Goal: Task Accomplishment & Management: Manage account settings

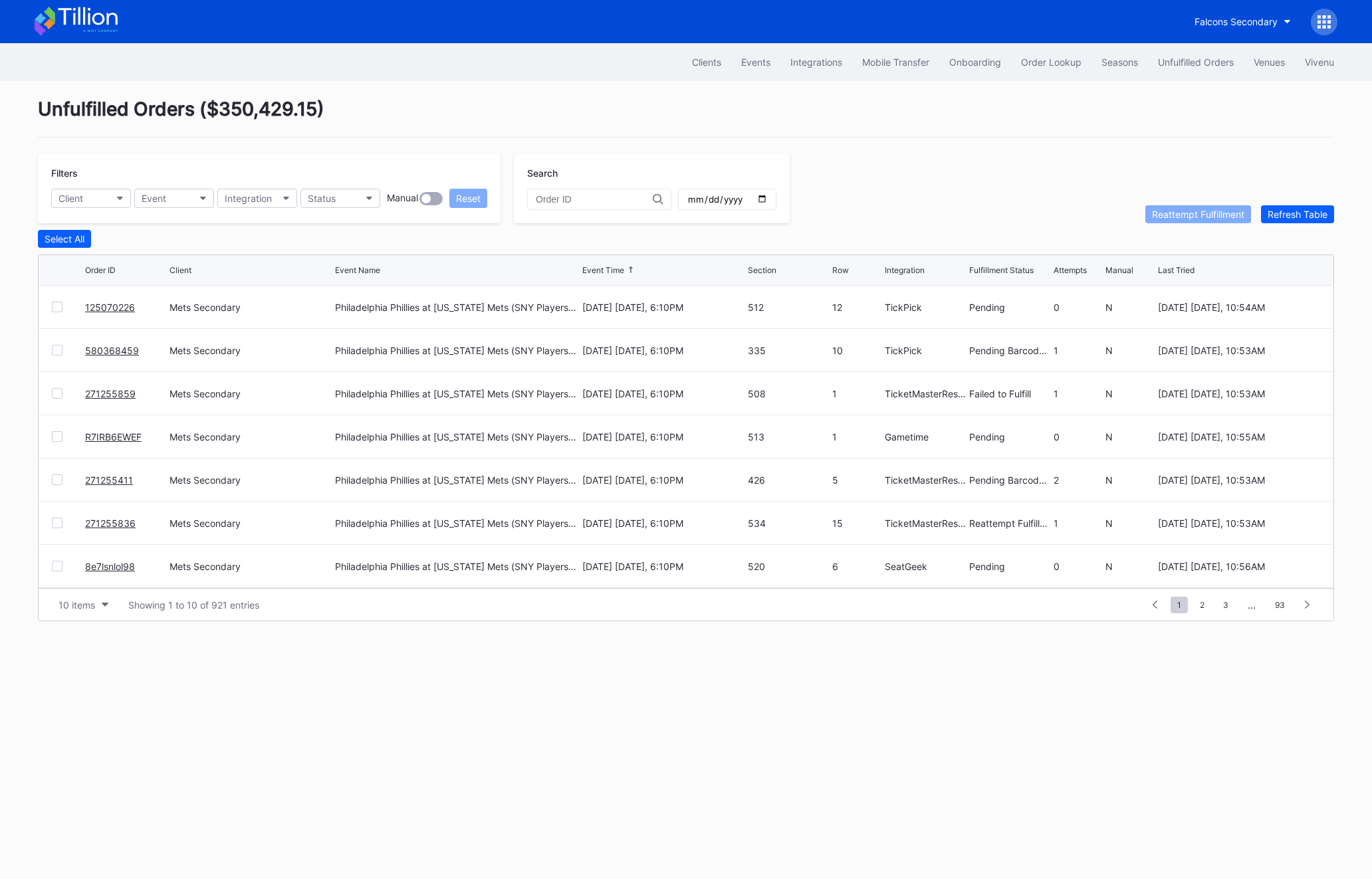
scroll to position [129, 0]
click at [1185, 59] on div "Unfulfilled Orders" at bounding box center [1196, 62] width 76 height 11
click at [1092, 58] on button "Seasons" at bounding box center [1120, 62] width 56 height 24
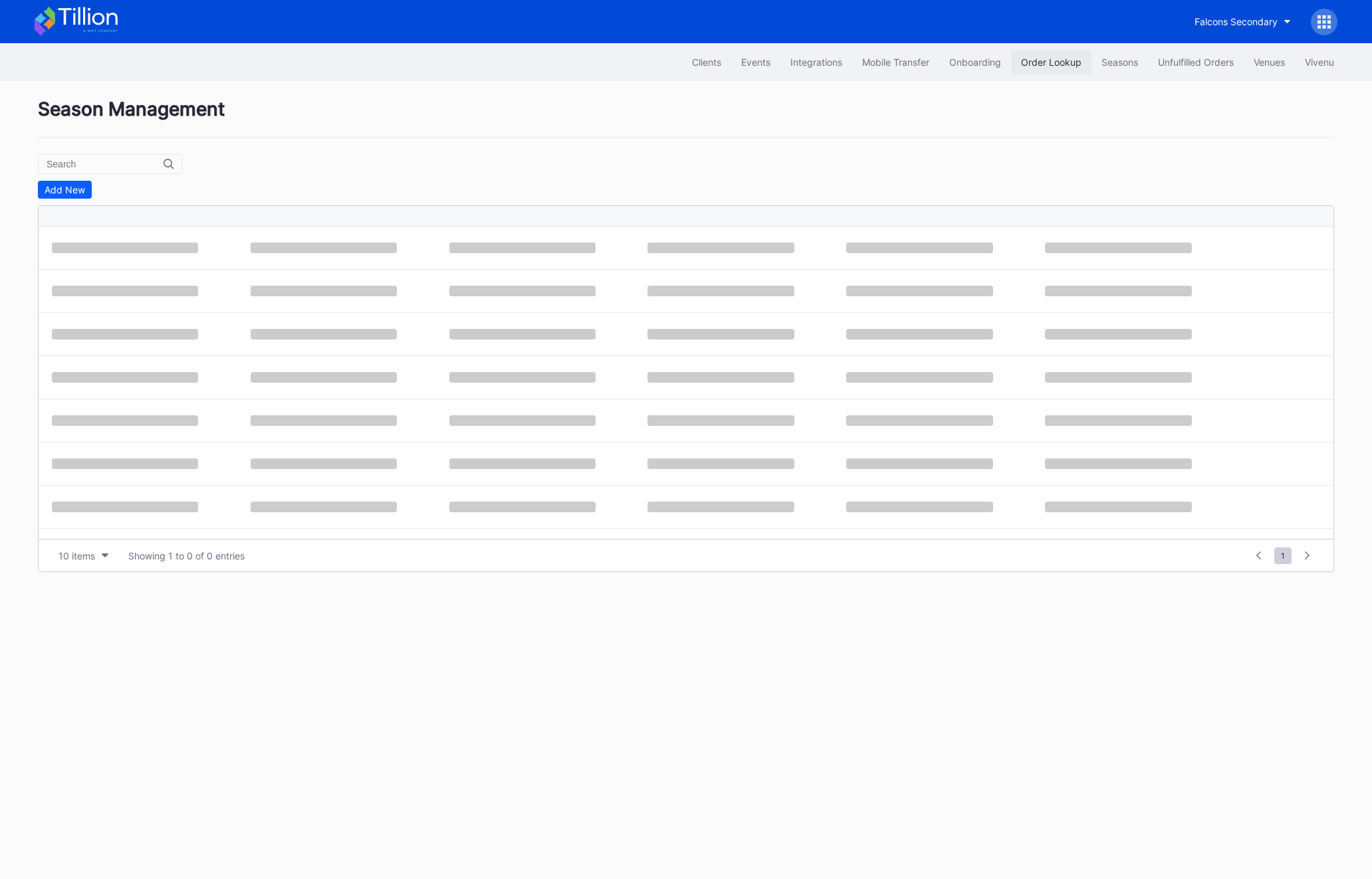
click at [1027, 58] on div "Order Lookup" at bounding box center [1051, 62] width 60 height 11
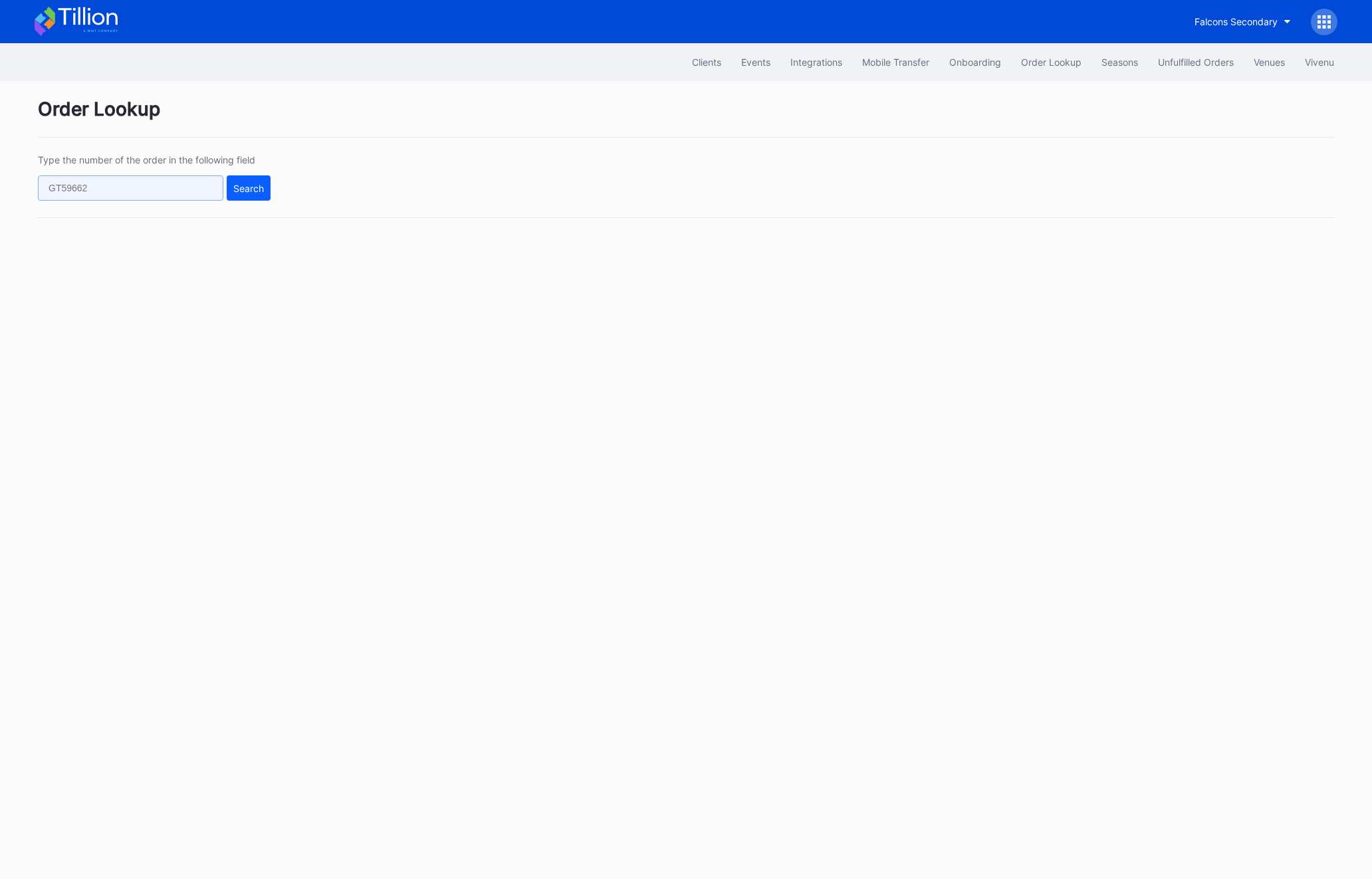
click at [71, 177] on input "text" at bounding box center [131, 188] width 186 height 25
paste input "447532913"
type input "447532913"
click at [260, 181] on button "Search" at bounding box center [249, 188] width 44 height 25
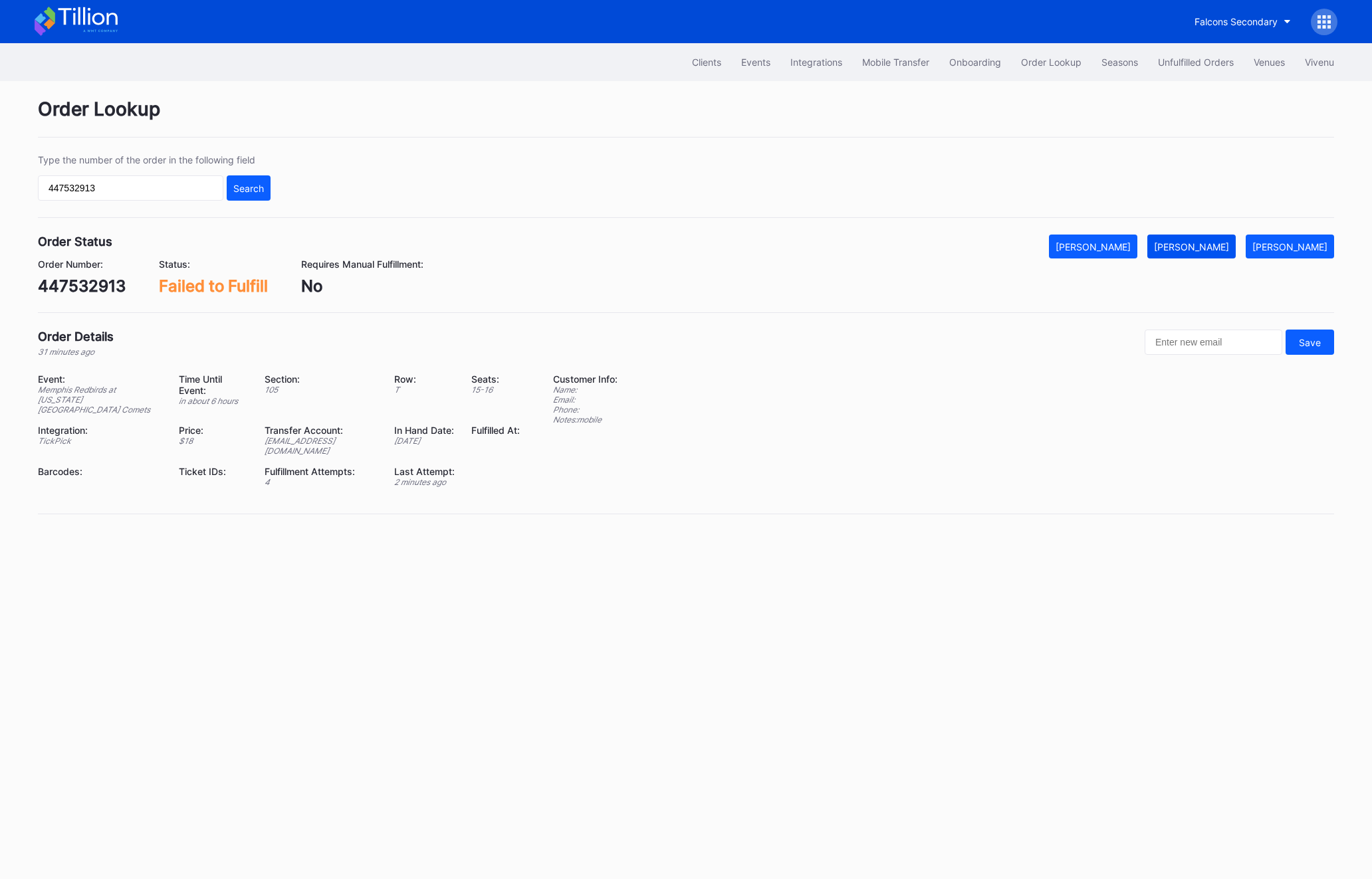
click at [1209, 238] on button "[PERSON_NAME]" at bounding box center [1192, 246] width 88 height 24
click at [1172, 56] on div "Unfulfilled Orders" at bounding box center [1196, 62] width 76 height 11
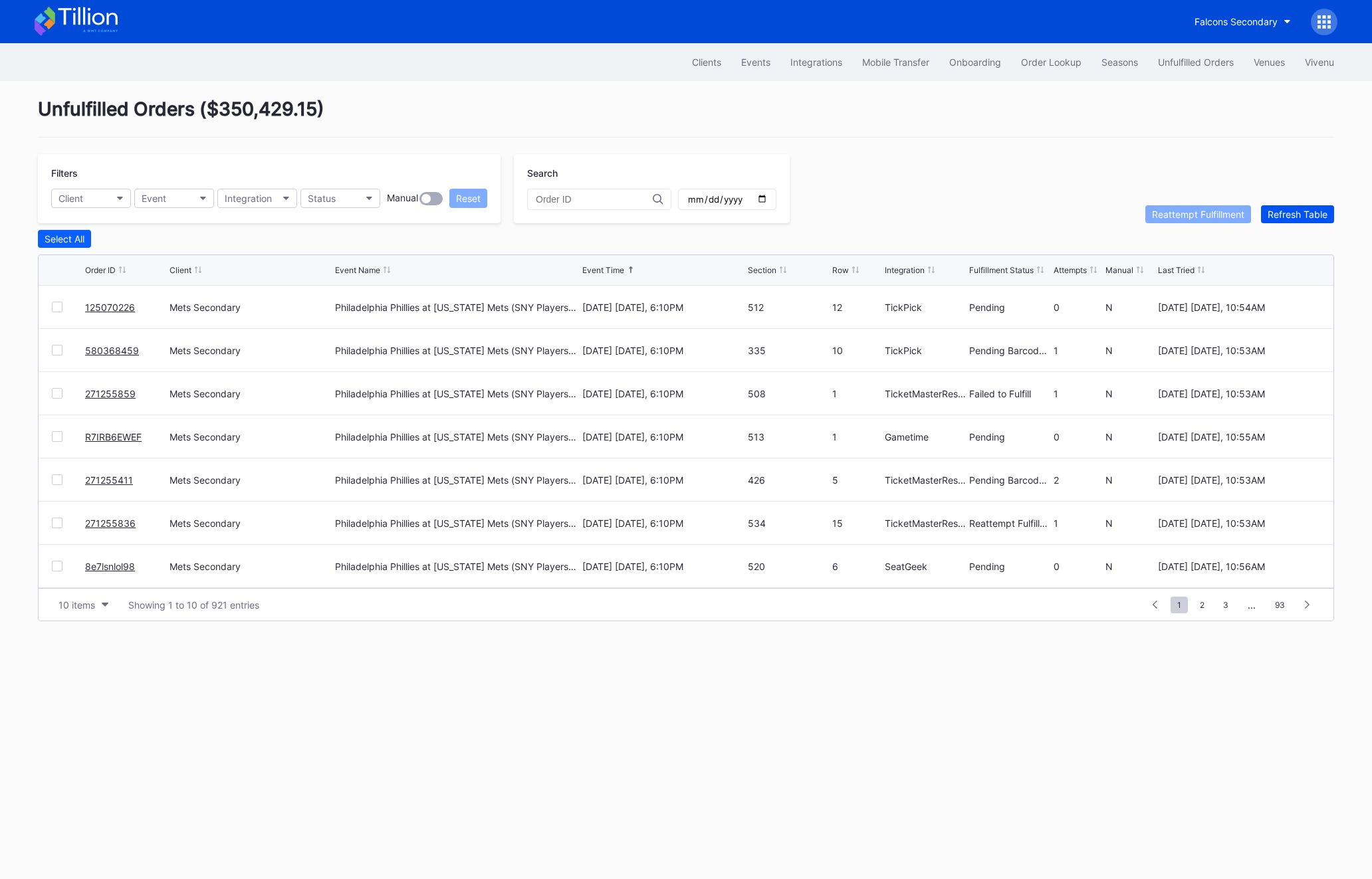
click at [1298, 210] on div "Refresh Table" at bounding box center [1297, 214] width 60 height 11
click at [49, 347] on div "271264204 Mets Secondary Philadelphia Phillies at [US_STATE] Mets (SNY Players …" at bounding box center [686, 350] width 1295 height 43
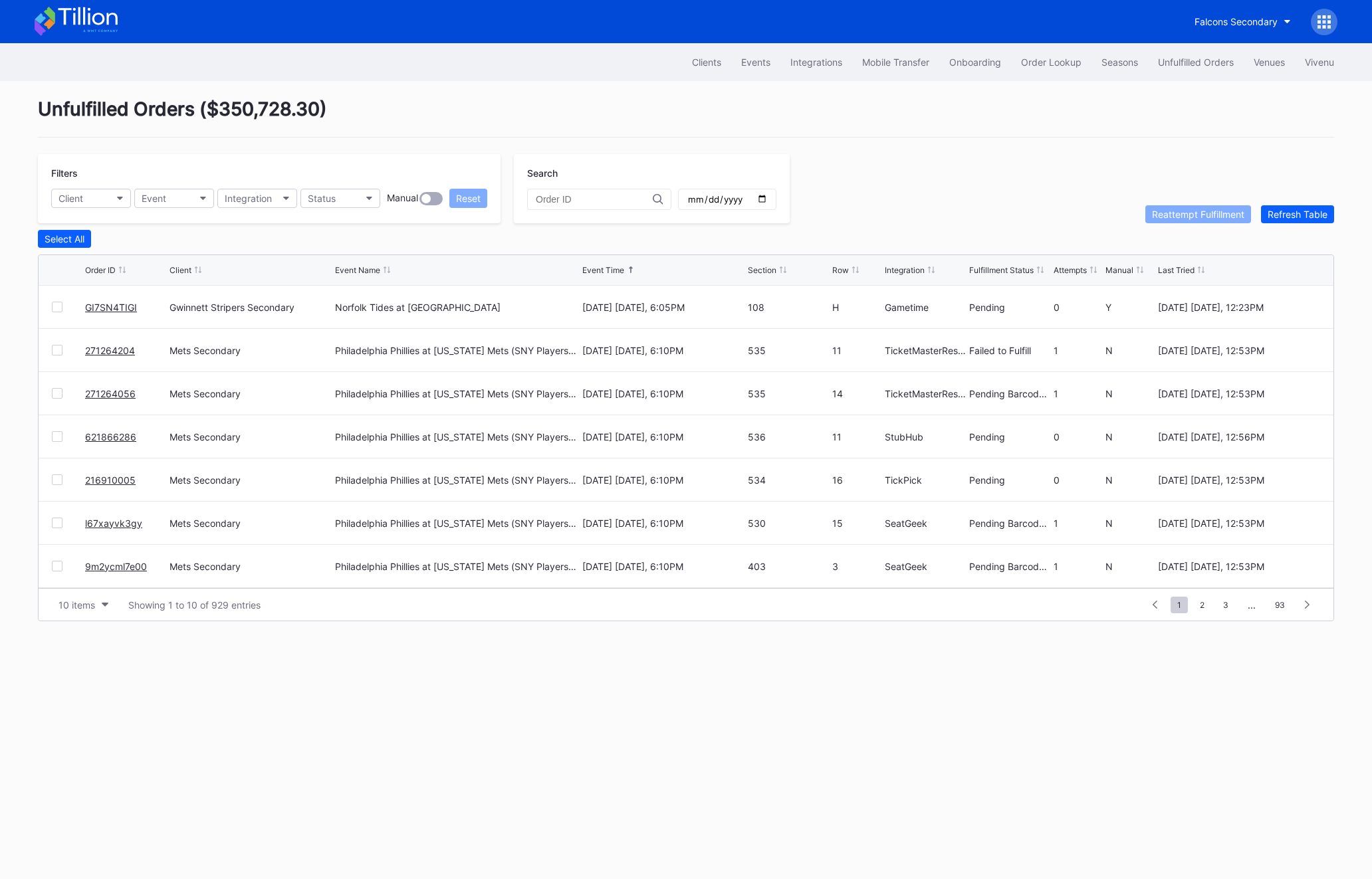
click at [55, 347] on div at bounding box center [57, 350] width 11 height 11
click at [1207, 218] on div "Reattempt Fulfillment" at bounding box center [1198, 214] width 92 height 11
click at [1204, 605] on span "2" at bounding box center [1203, 605] width 18 height 17
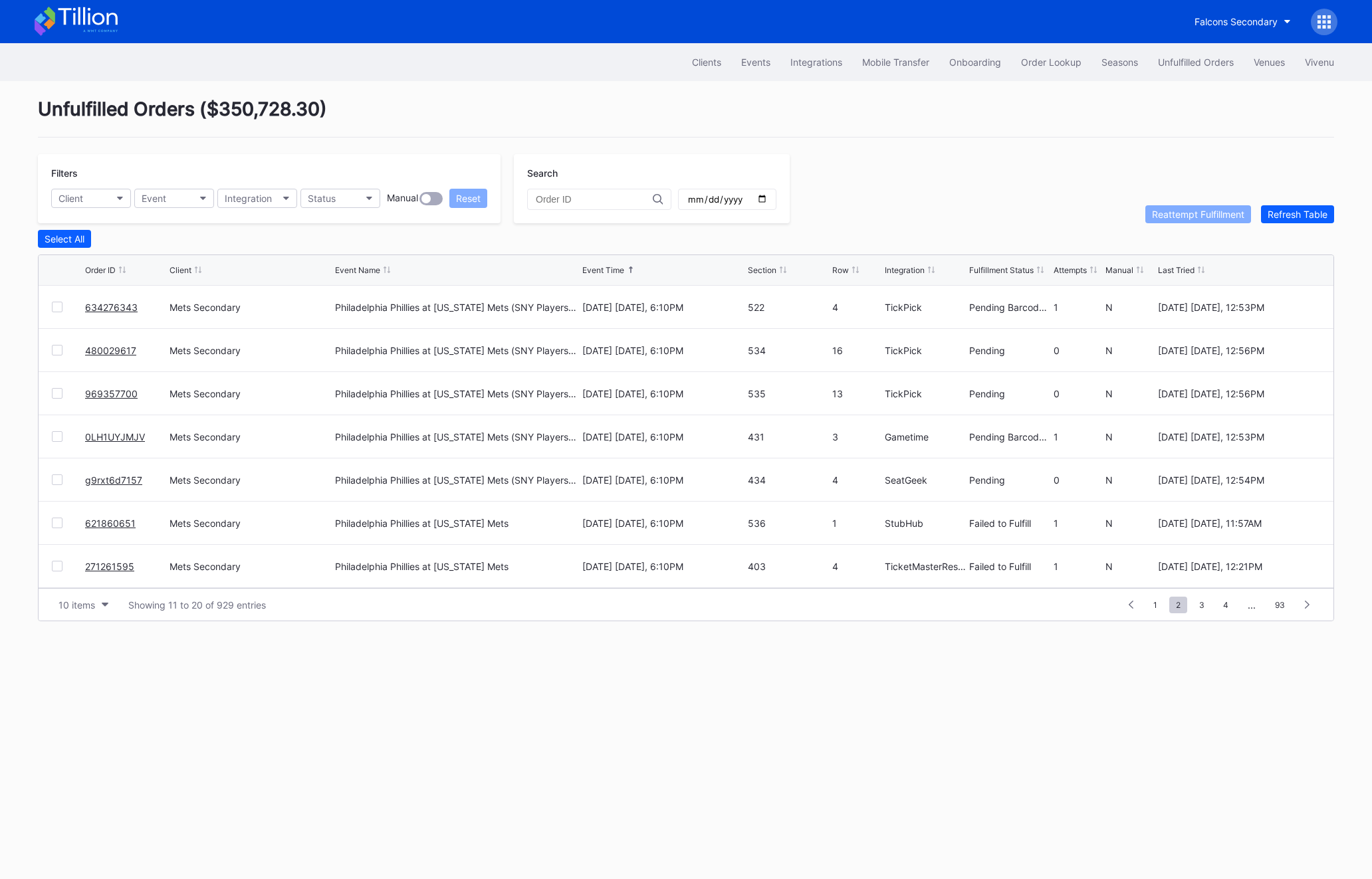
click at [55, 525] on div at bounding box center [57, 523] width 11 height 11
click at [55, 577] on div "271261595 Mets Secondary Philadelphia Phillies at [US_STATE] Mets [DATE] [DATE]…" at bounding box center [686, 566] width 1295 height 43
click at [55, 575] on div "271261595 Mets Secondary Philadelphia Phillies at [US_STATE] Mets [DATE] [DATE]…" at bounding box center [686, 566] width 1295 height 43
click at [55, 565] on div at bounding box center [57, 566] width 11 height 11
click at [1185, 212] on div "Reattempt Fulfillment" at bounding box center [1198, 214] width 92 height 11
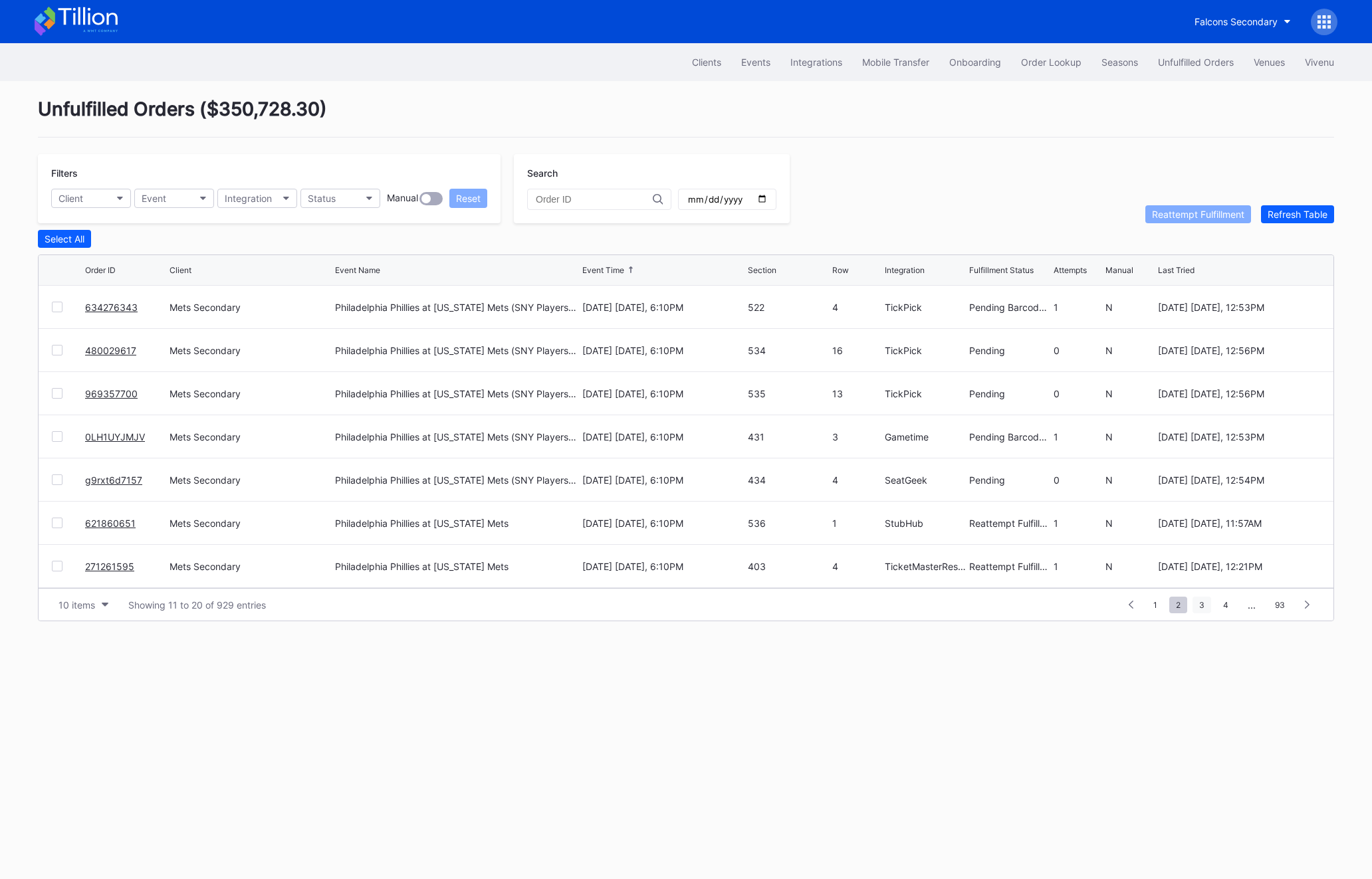
click at [1201, 604] on span "3" at bounding box center [1202, 605] width 18 height 17
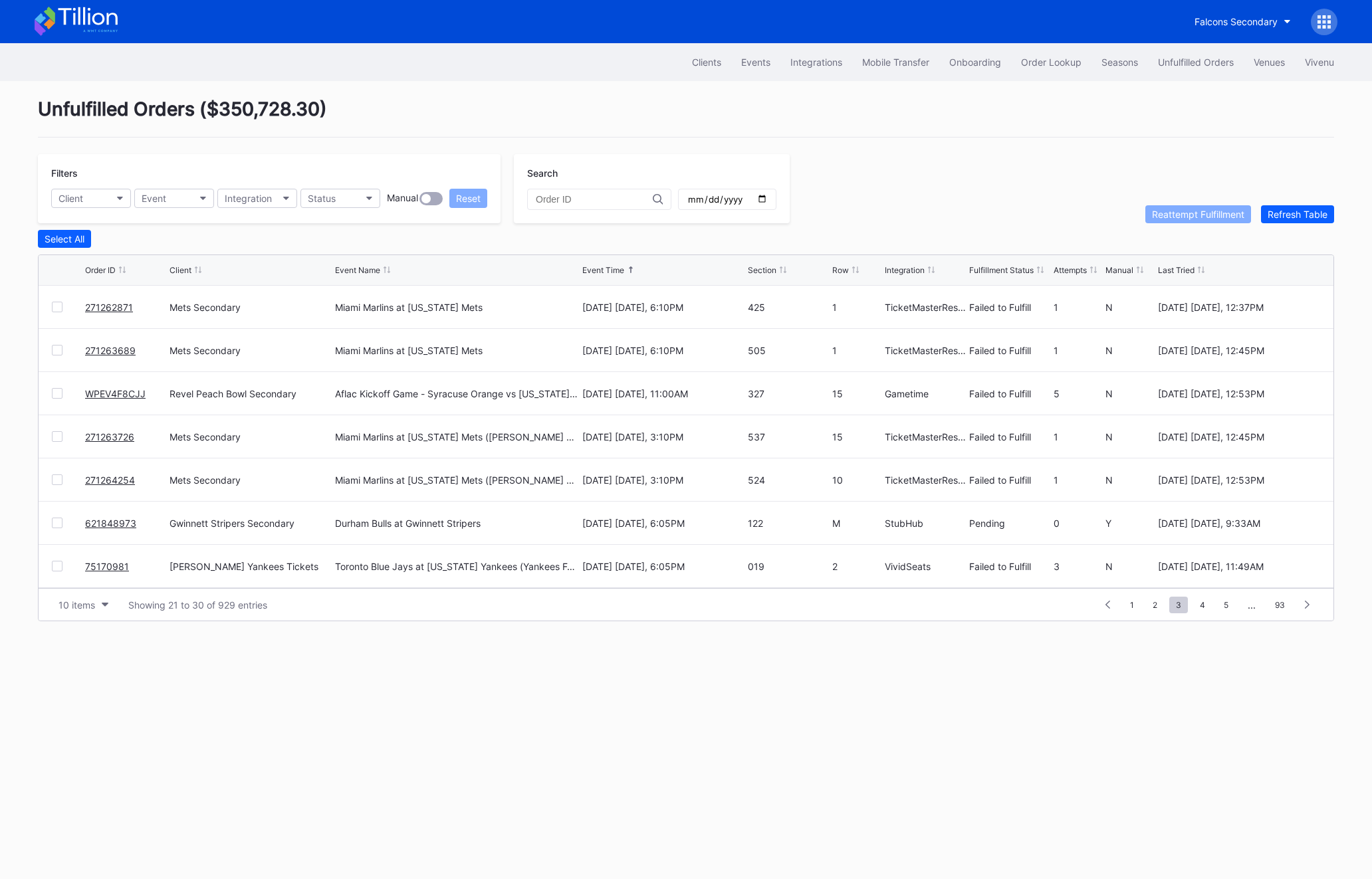
click at [58, 301] on div at bounding box center [57, 307] width 11 height 11
click at [54, 349] on div at bounding box center [57, 350] width 11 height 11
click at [1208, 220] on button "Reattempt Fulfillment" at bounding box center [1198, 215] width 106 height 18
click at [1031, 68] on button "Order Lookup" at bounding box center [1051, 62] width 81 height 24
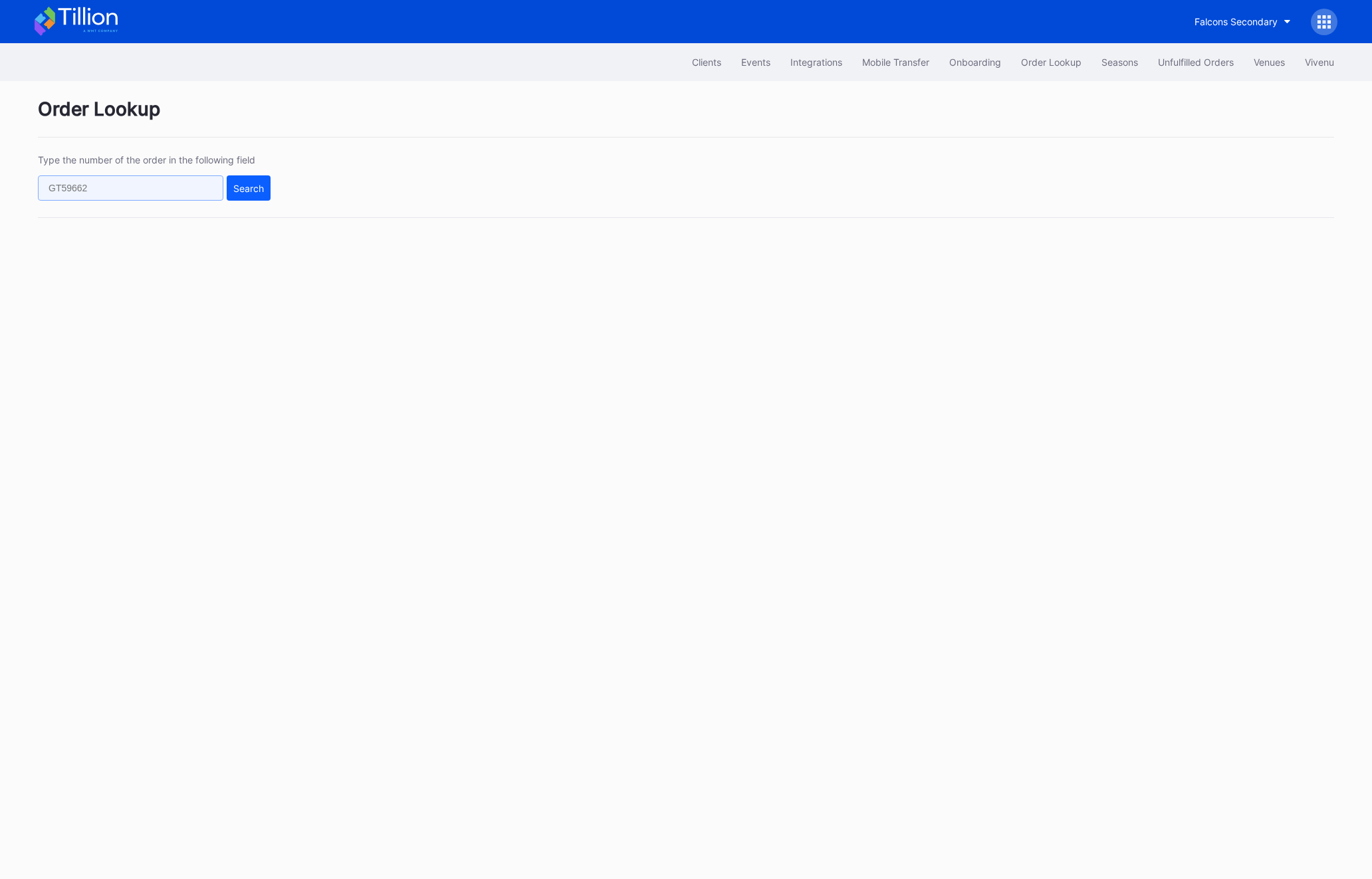
click at [112, 193] on input "text" at bounding box center [131, 188] width 186 height 25
paste input "428020674"
type input "428020674"
click at [245, 193] on div "Search" at bounding box center [249, 188] width 30 height 11
click at [71, 192] on input "text" at bounding box center [131, 188] width 186 height 25
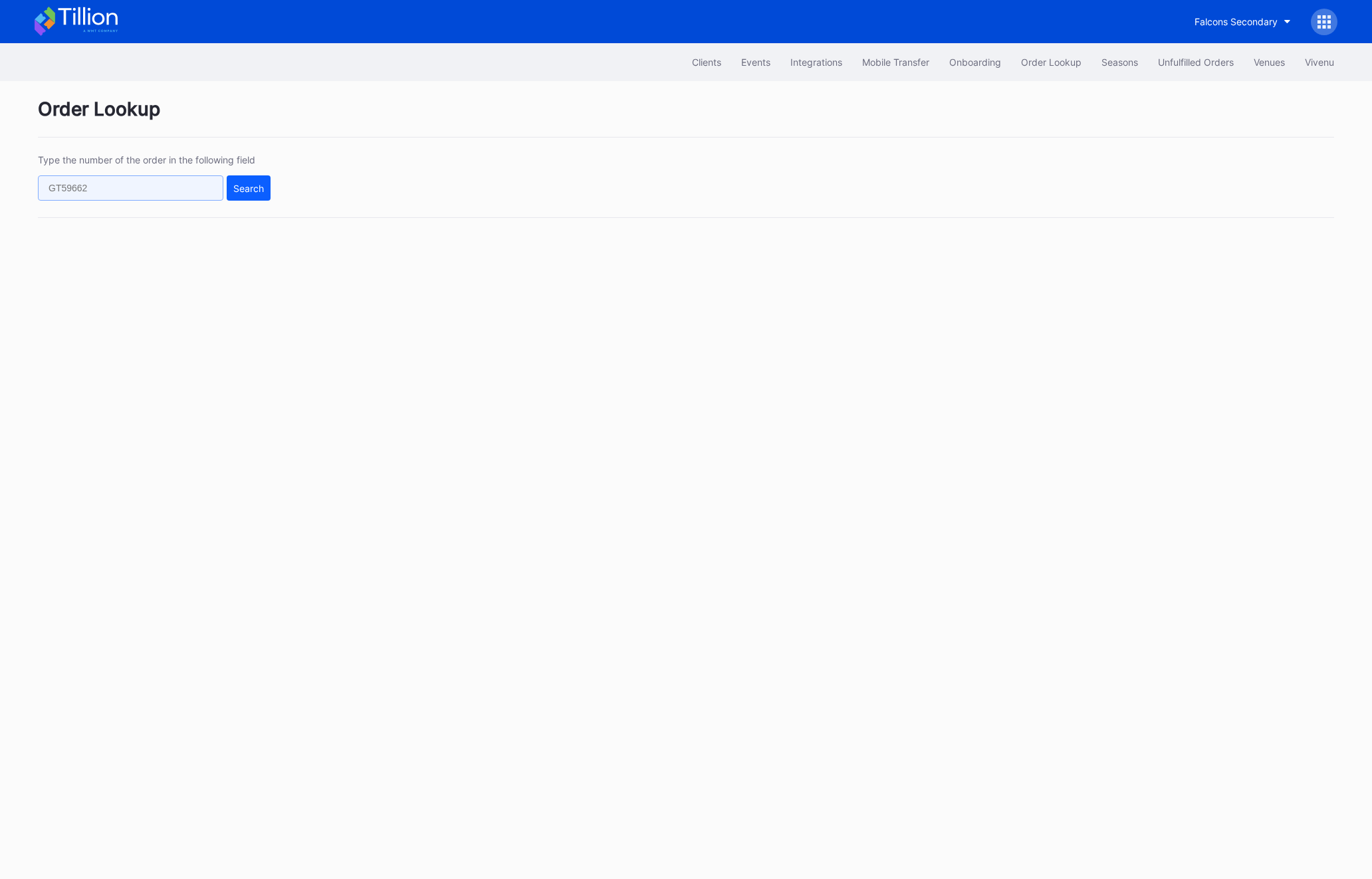
paste input "428020674"
click at [247, 186] on div "Search" at bounding box center [249, 188] width 30 height 11
click at [111, 191] on input "428020674" at bounding box center [131, 188] width 186 height 25
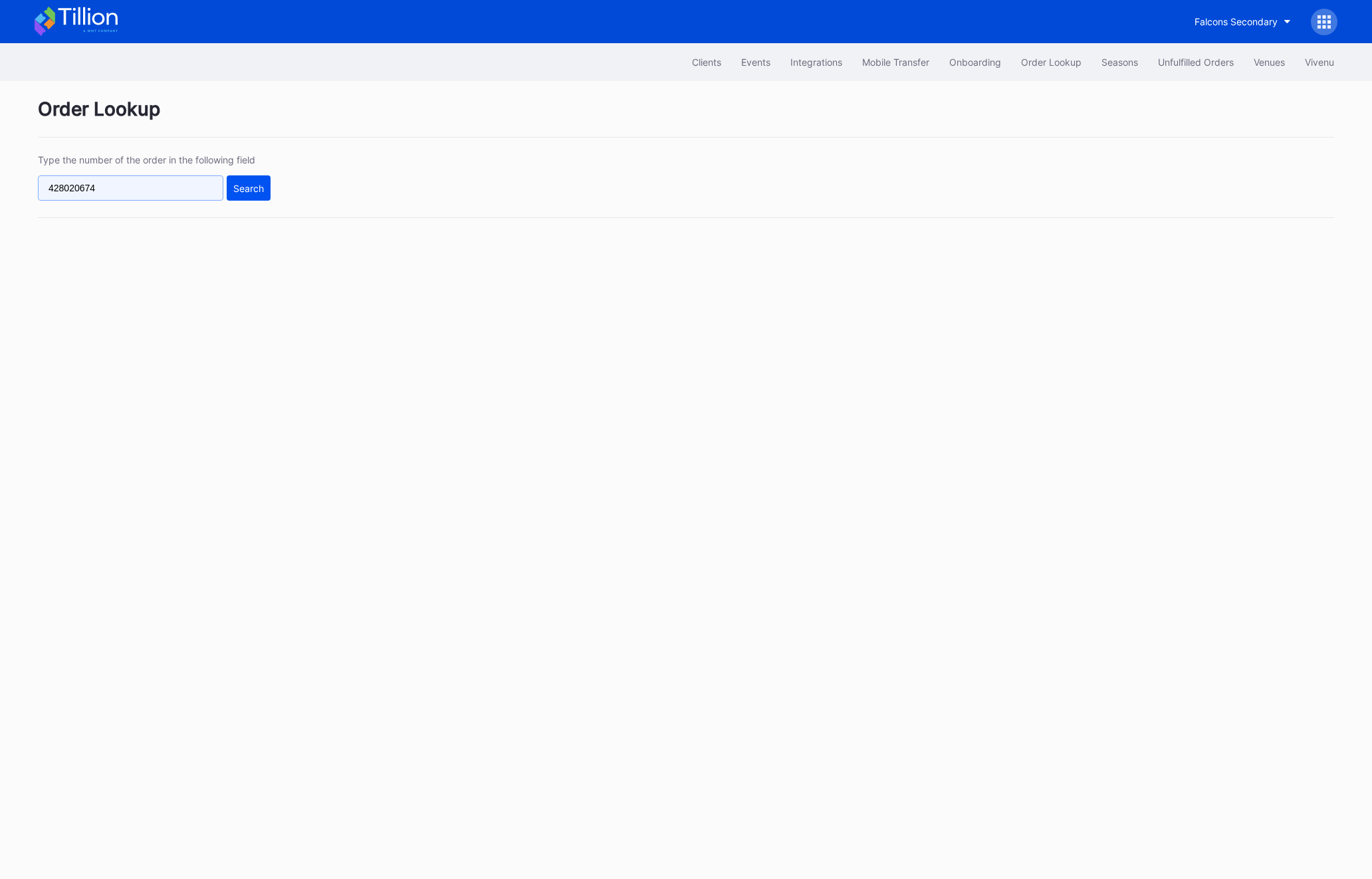
paste input "348344882"
click at [247, 191] on div "Search" at bounding box center [249, 188] width 30 height 11
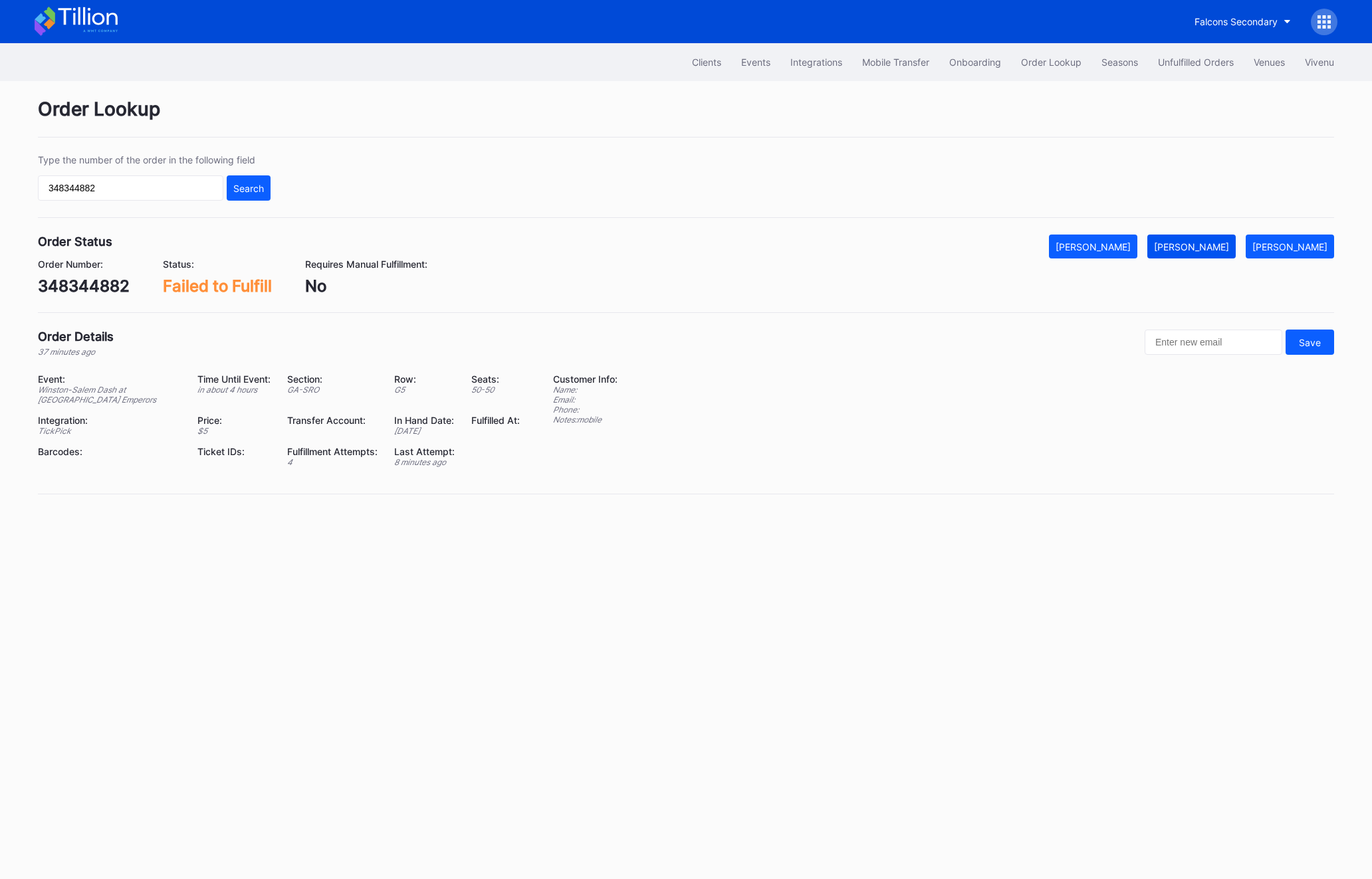
click at [1199, 254] on button "[PERSON_NAME]" at bounding box center [1192, 246] width 88 height 24
click at [120, 190] on input "348344882" at bounding box center [131, 188] width 186 height 25
paste input "61254927"
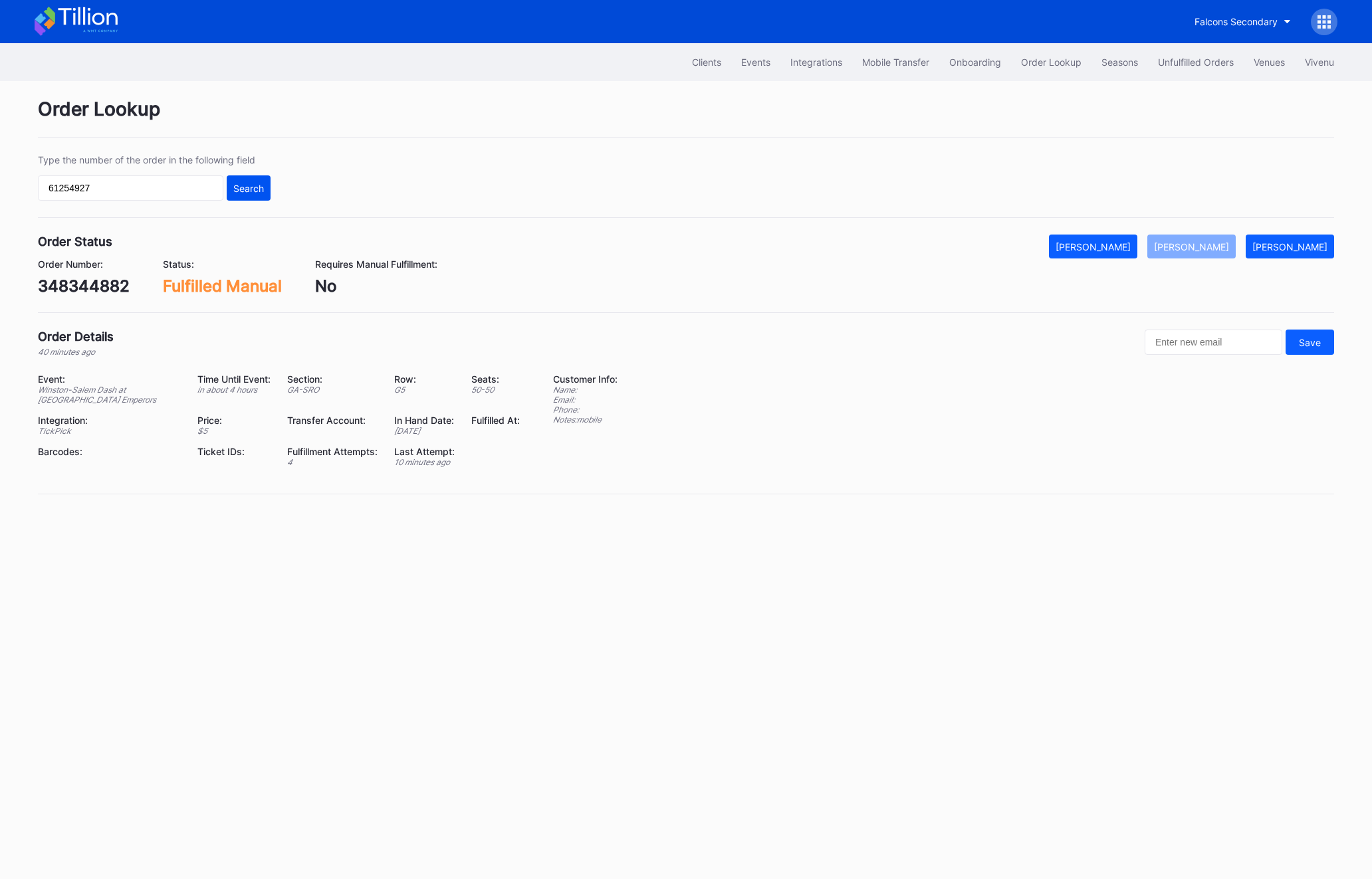
click at [249, 183] on div "Search" at bounding box center [249, 188] width 30 height 11
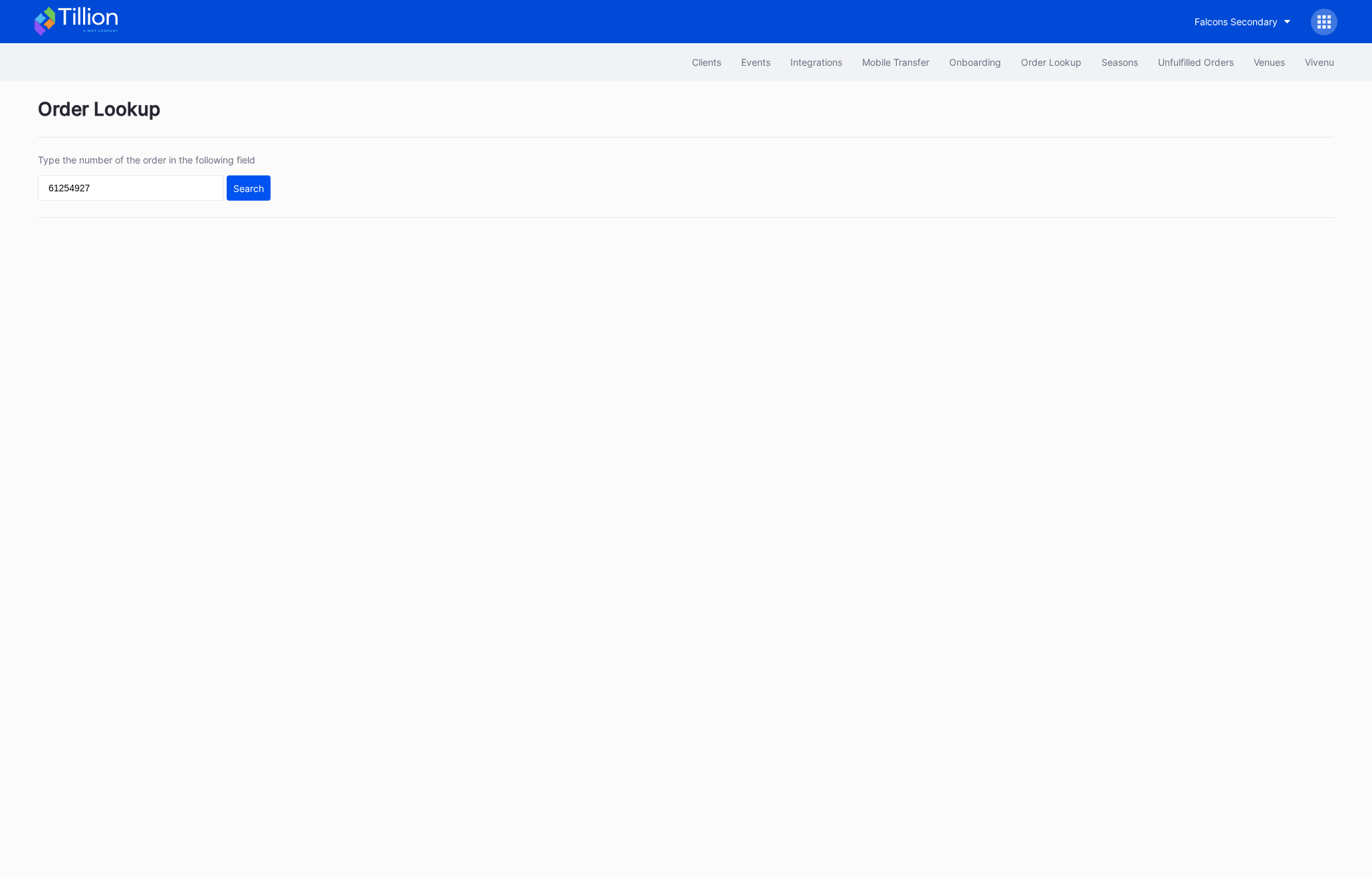
click at [249, 183] on div "Search" at bounding box center [249, 188] width 30 height 11
click at [132, 185] on input "61254927" at bounding box center [131, 188] width 186 height 25
paste input "324925923"
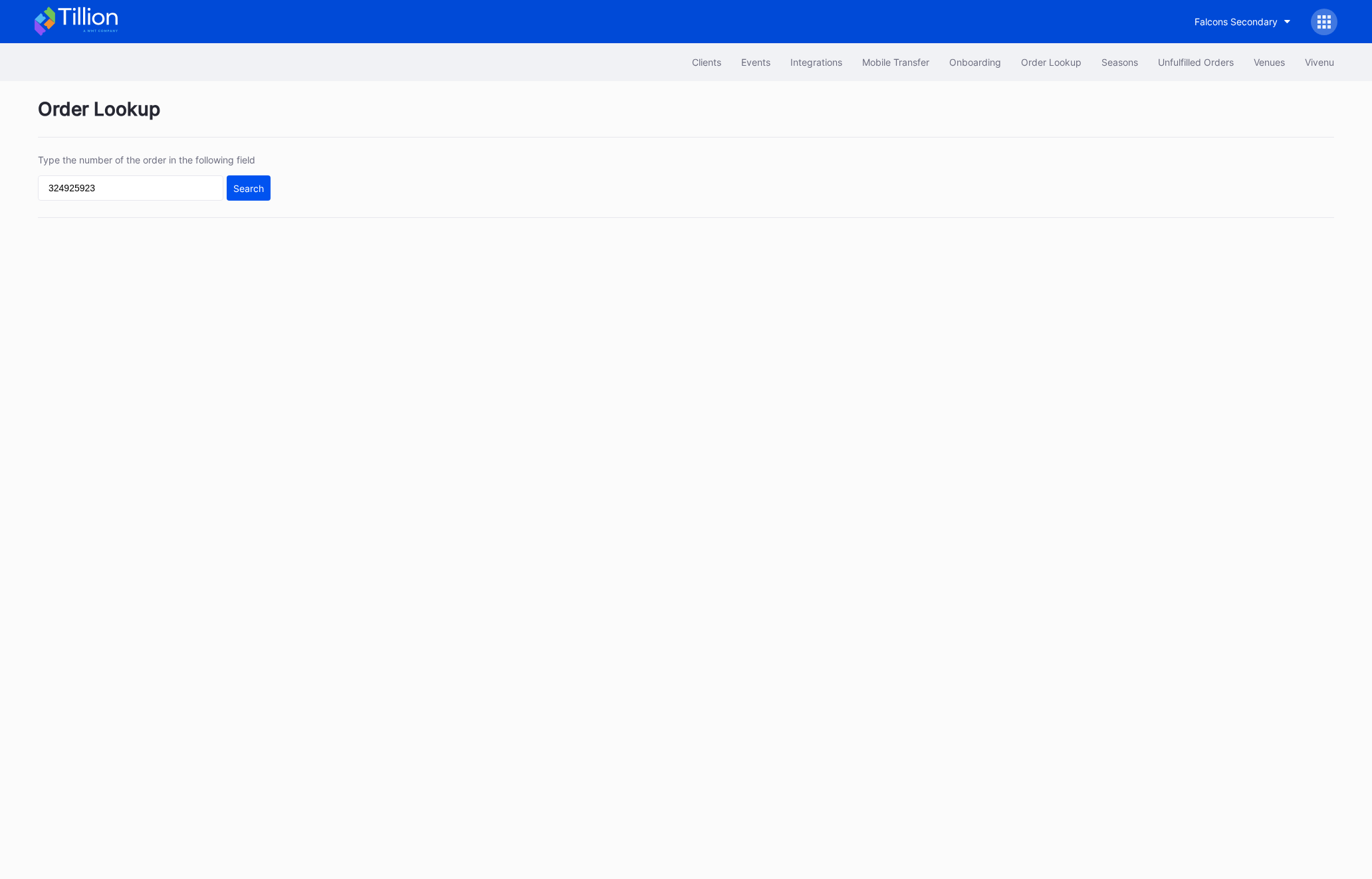
click at [248, 189] on div "Search" at bounding box center [249, 188] width 30 height 11
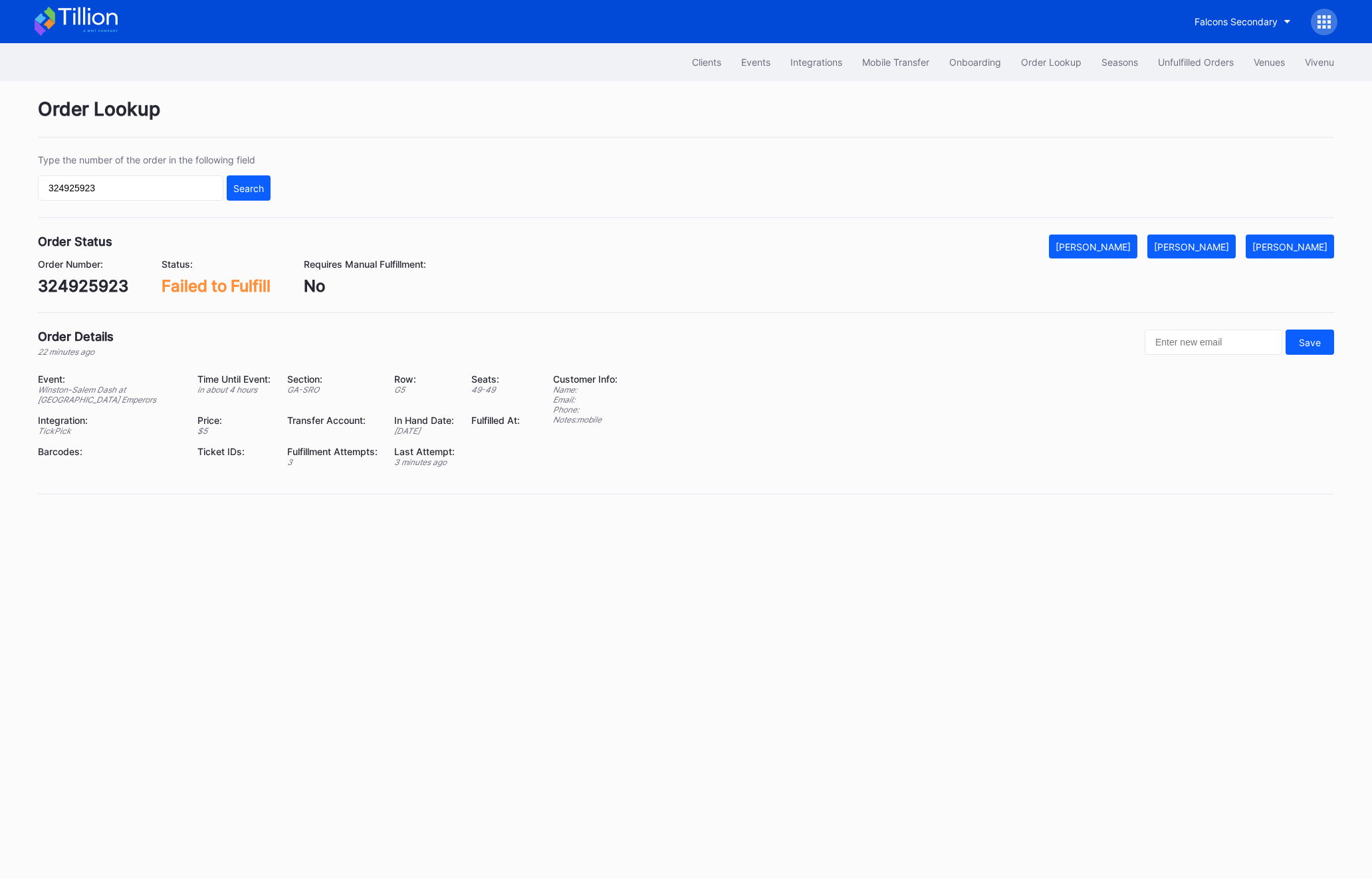
click at [76, 288] on div "324925923" at bounding box center [83, 285] width 91 height 19
copy div "324925923"
click at [1230, 249] on div "[PERSON_NAME]" at bounding box center [1192, 247] width 75 height 11
click at [91, 187] on input "324925923" at bounding box center [131, 188] width 186 height 25
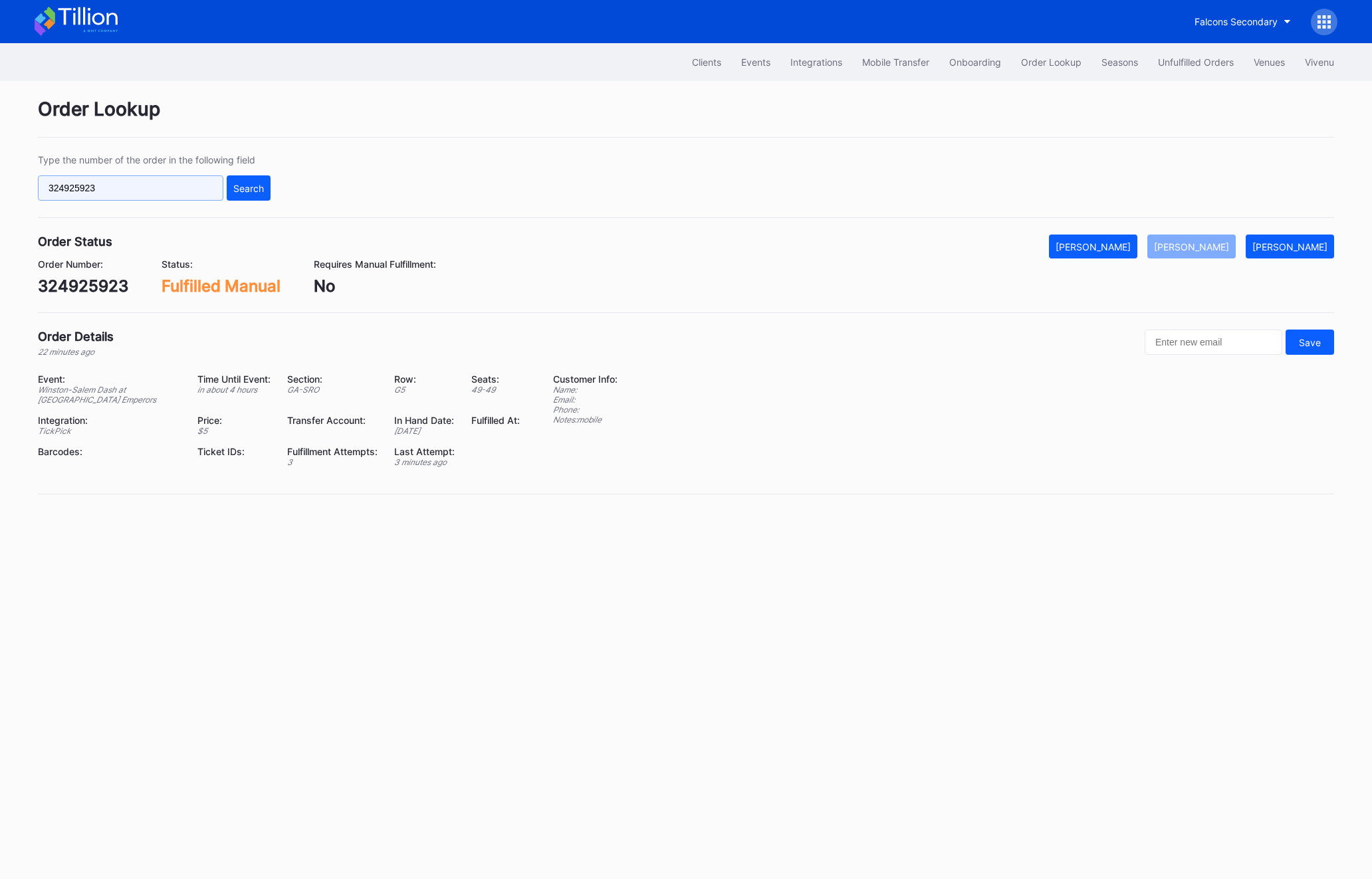
click at [91, 187] on input "324925923" at bounding box center [131, 188] width 186 height 25
paste input "270693531"
type input "270693531"
click at [254, 190] on div "Search" at bounding box center [249, 188] width 30 height 11
